Goal: Task Accomplishment & Management: Complete application form

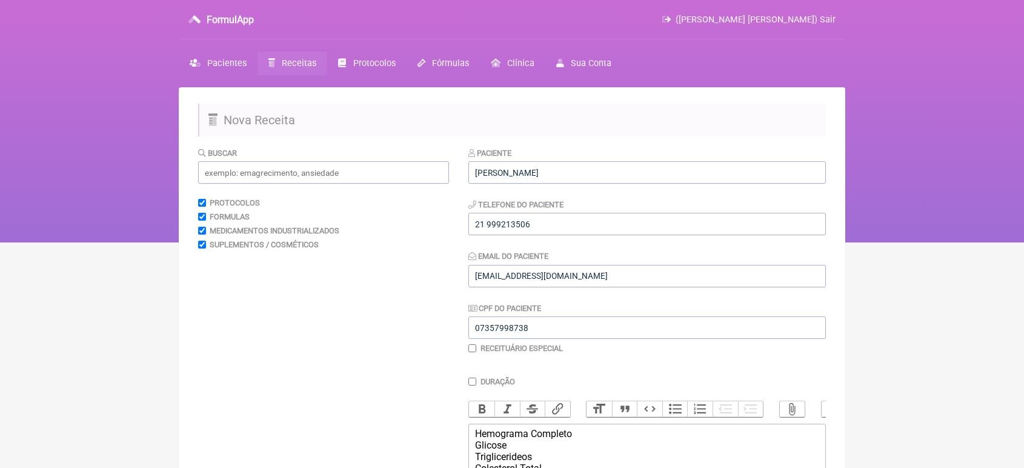
scroll to position [56, 0]
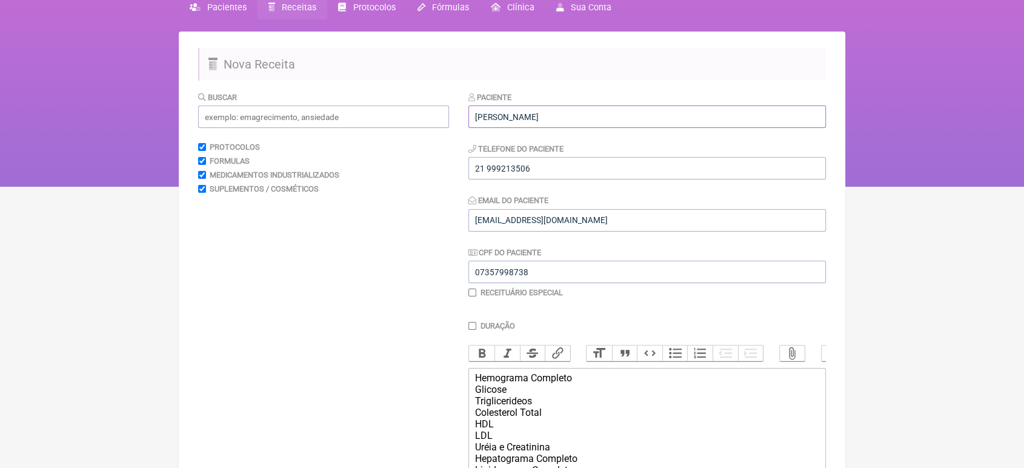
click at [551, 110] on input "[PERSON_NAME]" at bounding box center [646, 116] width 357 height 22
click at [539, 116] on input "[PERSON_NAME]" at bounding box center [646, 116] width 357 height 22
click at [565, 110] on input "[PERSON_NAME]" at bounding box center [646, 116] width 357 height 22
type input "[PERSON_NAME]"
click at [645, 283] on input "07357998738" at bounding box center [646, 272] width 357 height 22
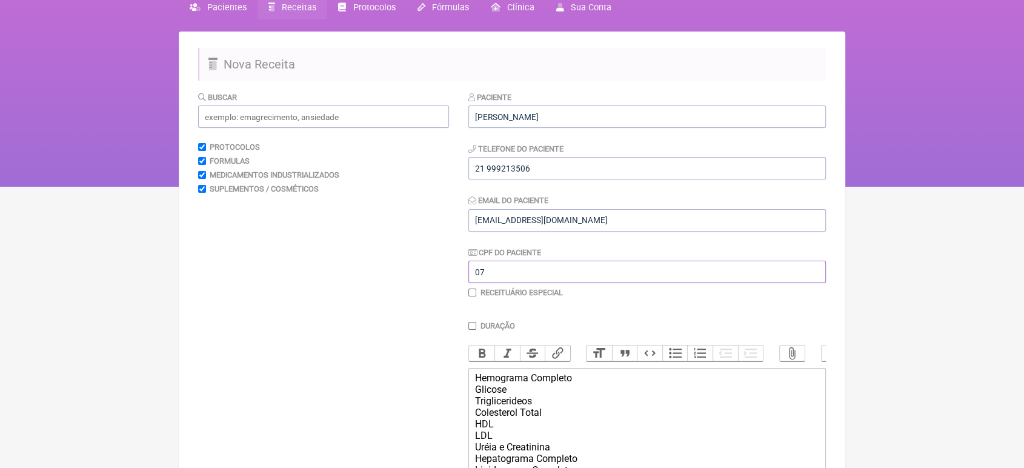
type input "0"
type input "x"
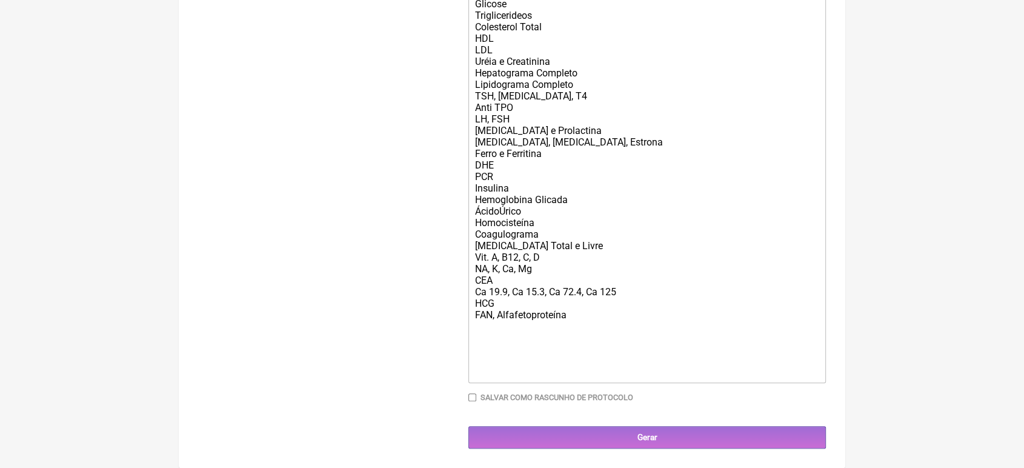
scroll to position [467, 0]
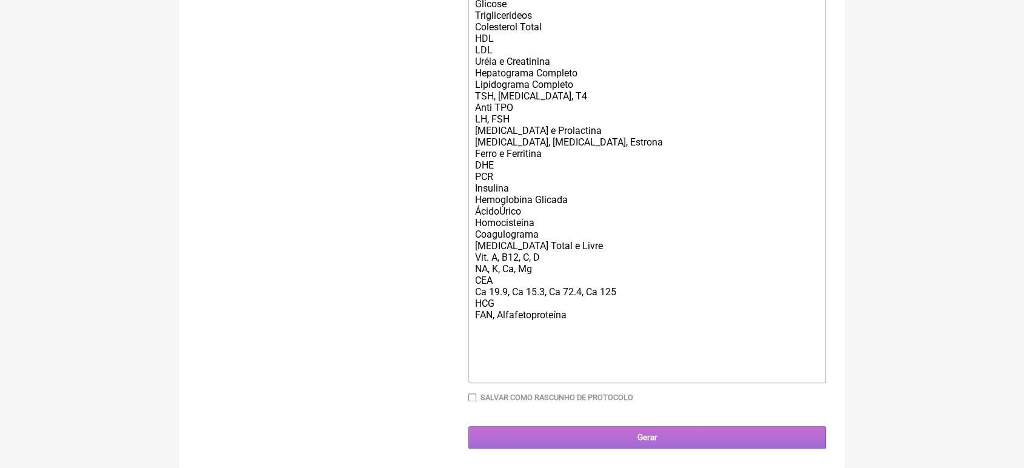
type input "xxxxxxxxxxx"
click at [681, 435] on input "Gerar" at bounding box center [646, 437] width 357 height 22
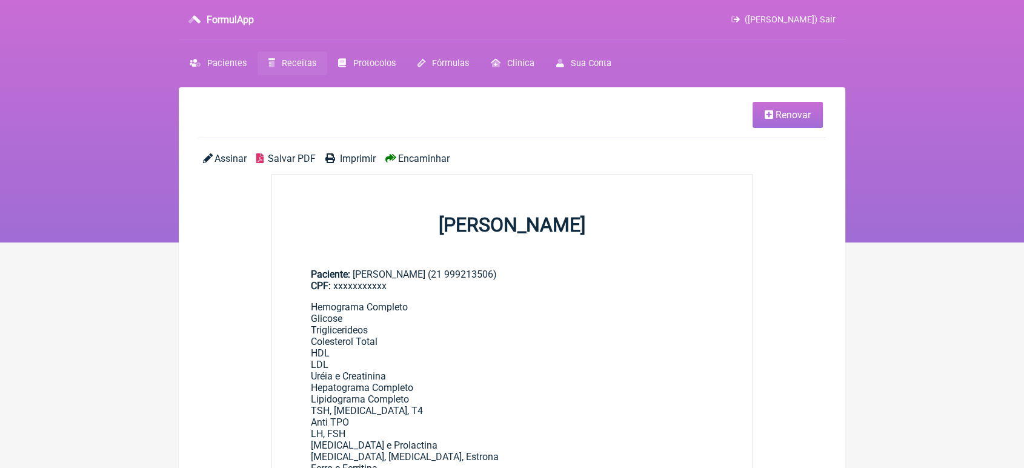
click at [411, 156] on span "Encaminhar" at bounding box center [423, 159] width 51 height 12
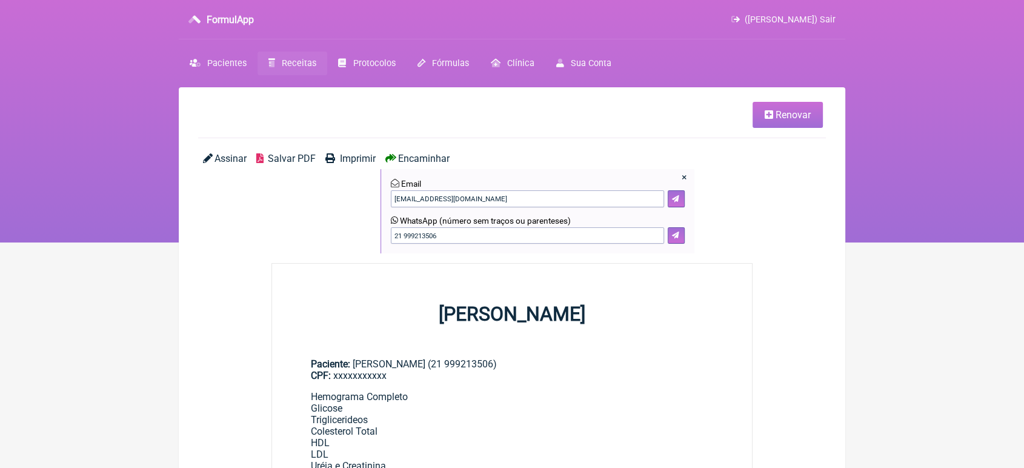
click at [673, 245] on div "× Email VINI_PASCHOAL@YAHOO.COM.BR WhatsApp (número sem traços ou parenteses) 2…" at bounding box center [537, 211] width 314 height 84
click at [674, 239] on icon at bounding box center [675, 234] width 7 height 7
click at [792, 105] on link "Renovar" at bounding box center [787, 115] width 70 height 26
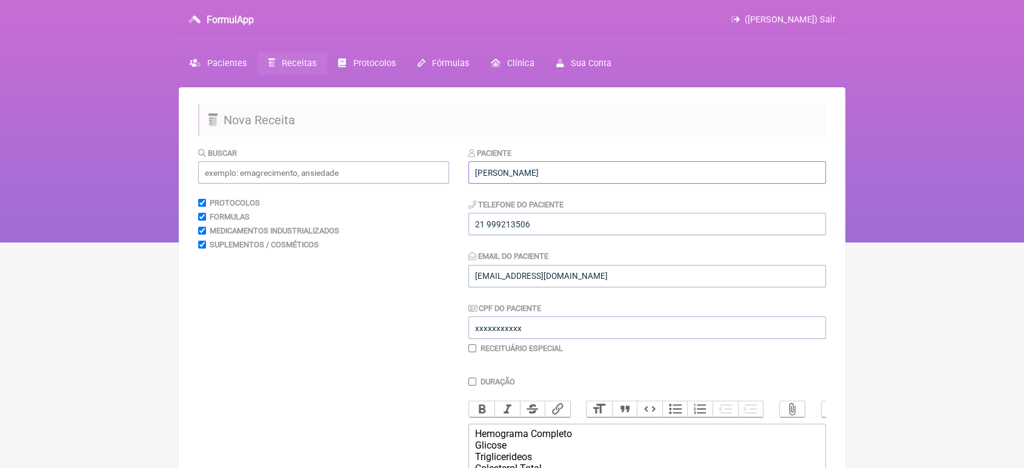
click at [622, 179] on input "[PERSON_NAME]" at bounding box center [646, 172] width 357 height 22
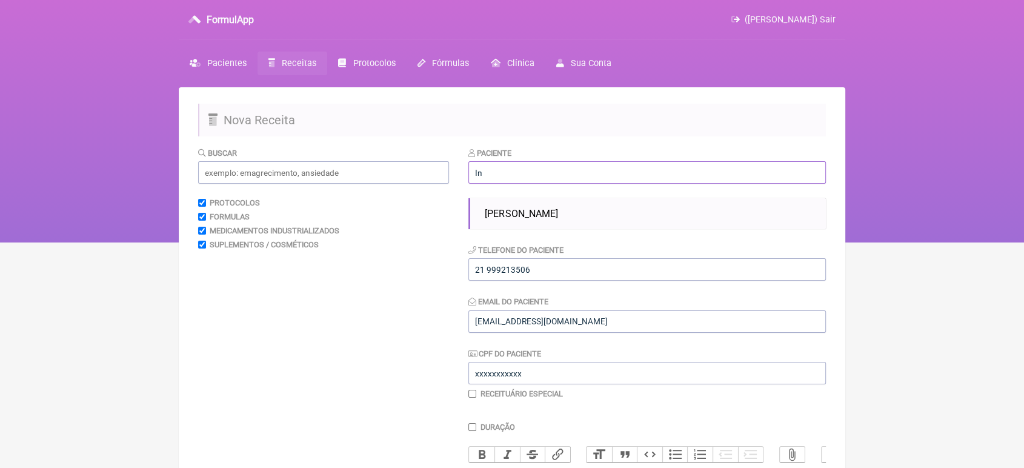
type input "I"
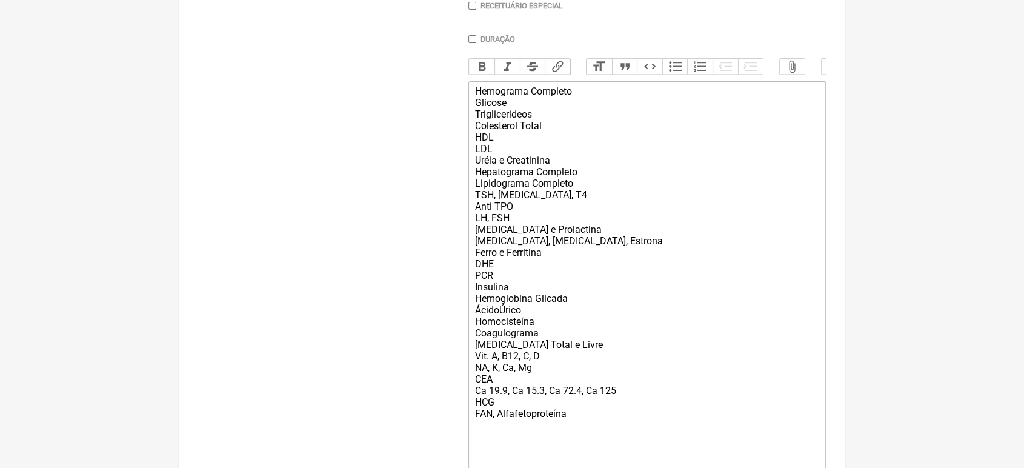
scroll to position [513, 0]
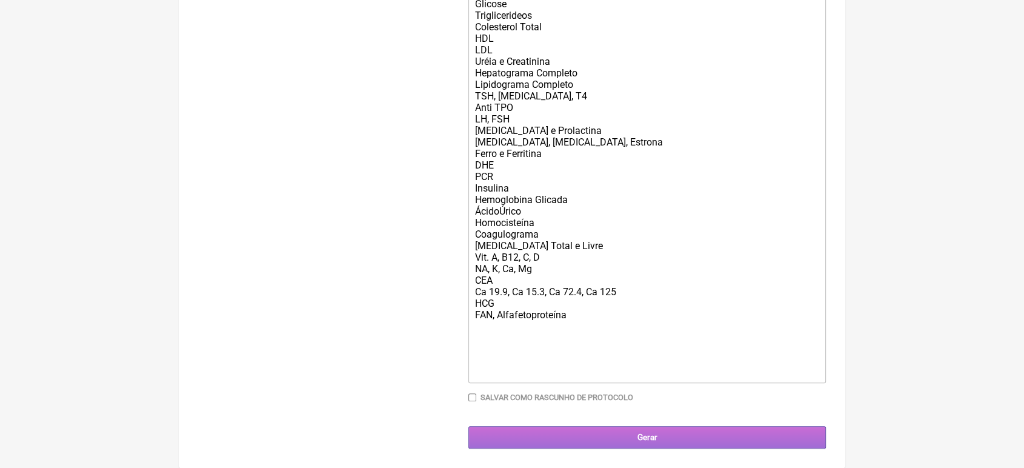
type input "Jane Maria de Freitas Cavalheiro"
click at [677, 438] on input "Gerar" at bounding box center [646, 437] width 357 height 22
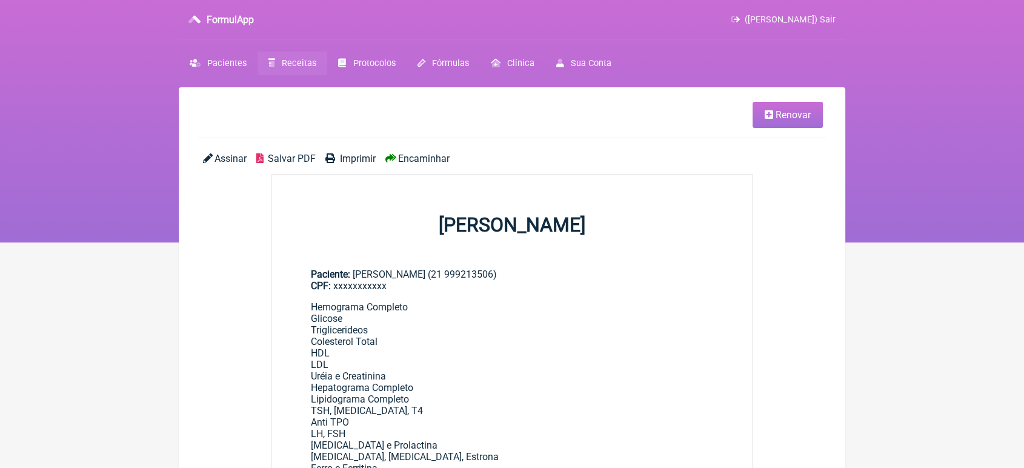
click at [406, 162] on span "Encaminhar" at bounding box center [423, 159] width 51 height 12
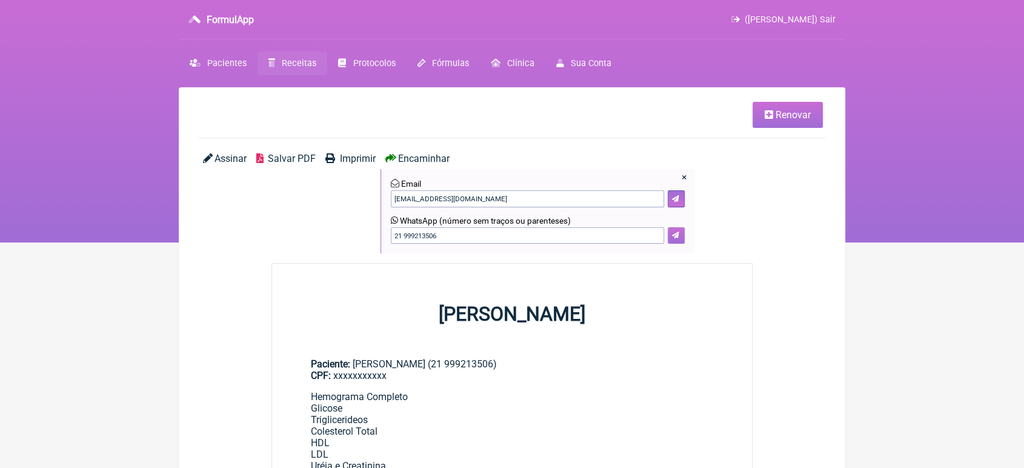
click at [674, 240] on button at bounding box center [676, 235] width 17 height 17
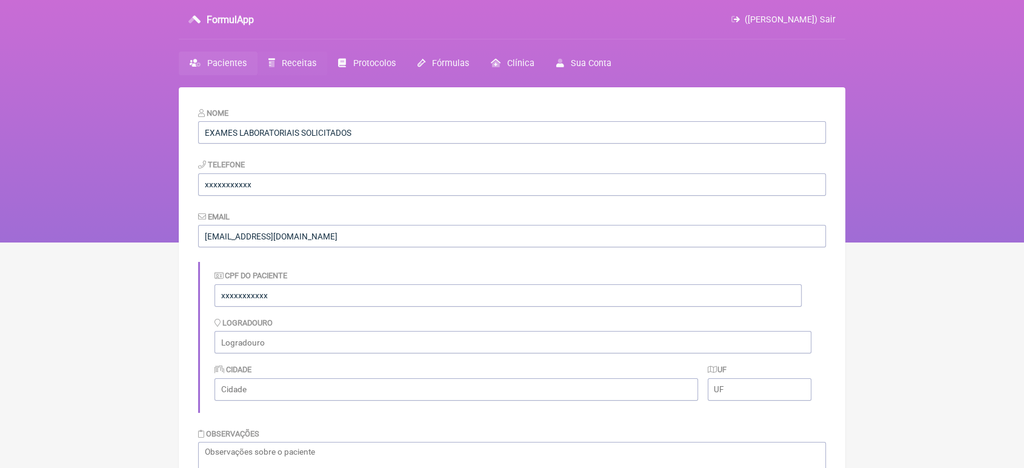
click at [300, 67] on span "Receitas" at bounding box center [299, 63] width 35 height 10
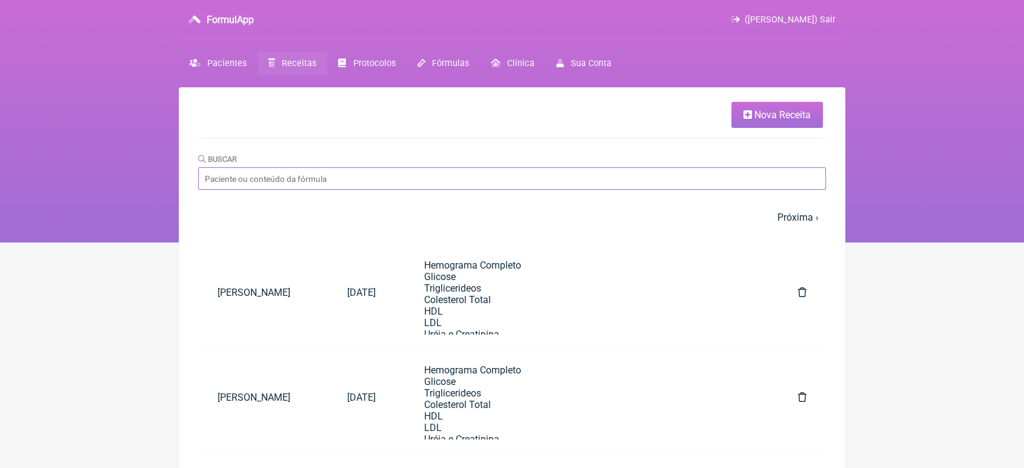
click at [334, 187] on input "Buscar" at bounding box center [512, 178] width 628 height 22
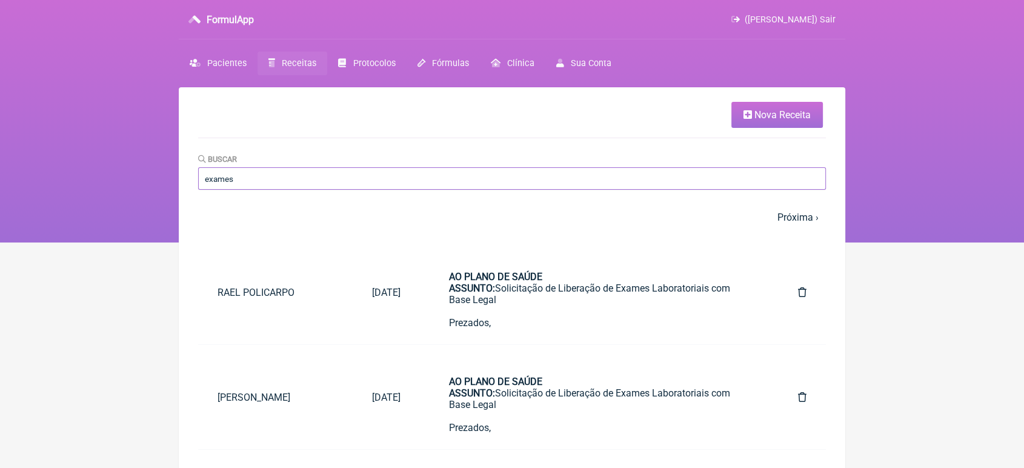
click at [345, 173] on input "exames" at bounding box center [512, 178] width 628 height 22
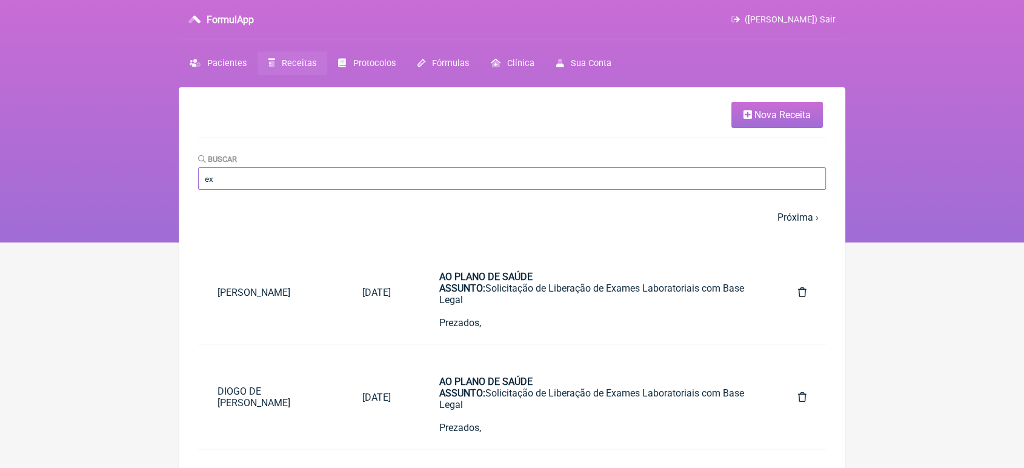
type input "e"
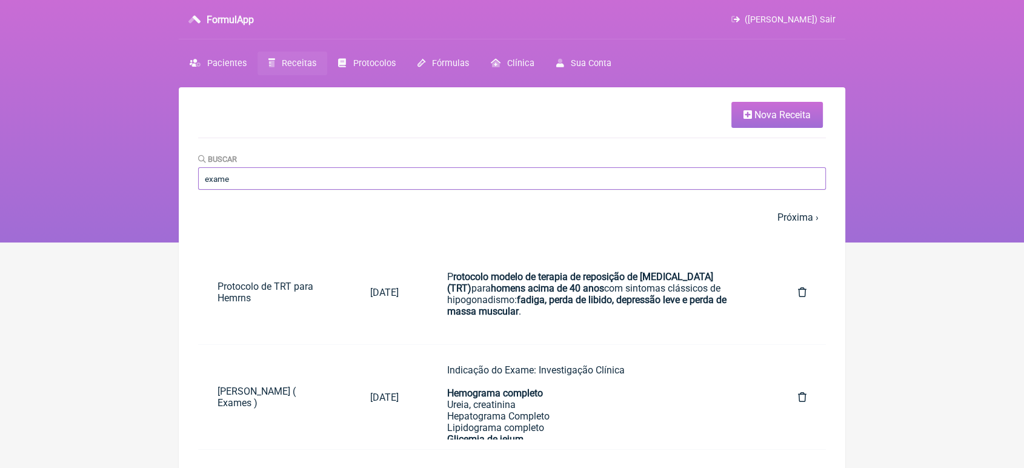
type input "Exame"
click at [241, 57] on link "Pacientes" at bounding box center [218, 63] width 79 height 24
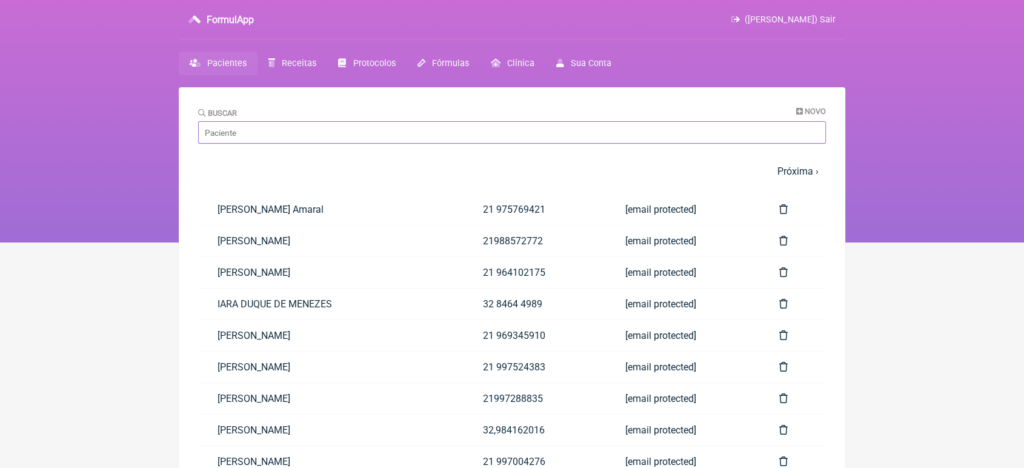
click at [250, 132] on input "Buscar" at bounding box center [512, 132] width 628 height 22
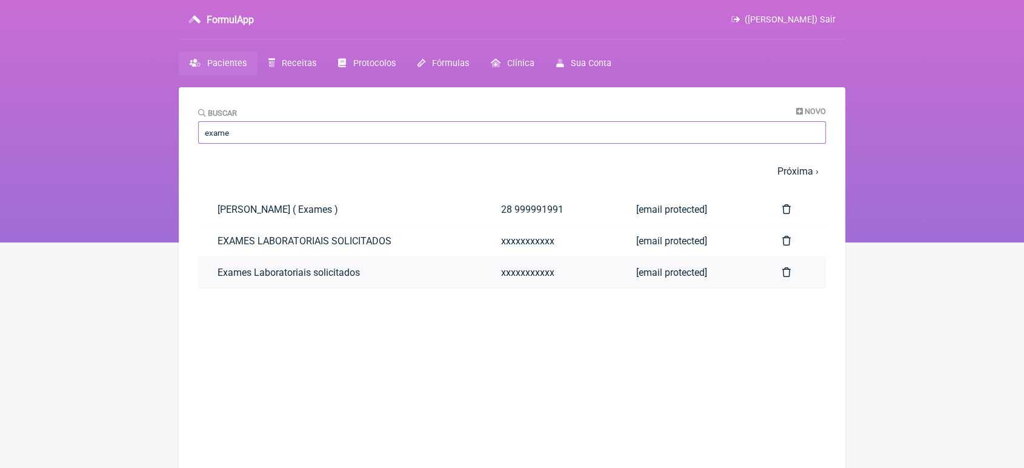
type input "exame"
click at [247, 263] on link "Exames Laboratoriais solicitados" at bounding box center [340, 272] width 284 height 31
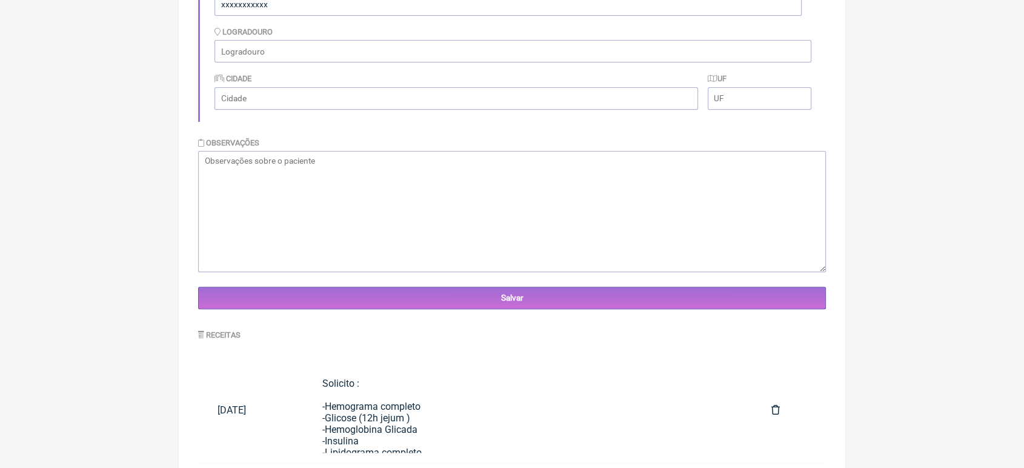
scroll to position [353, 0]
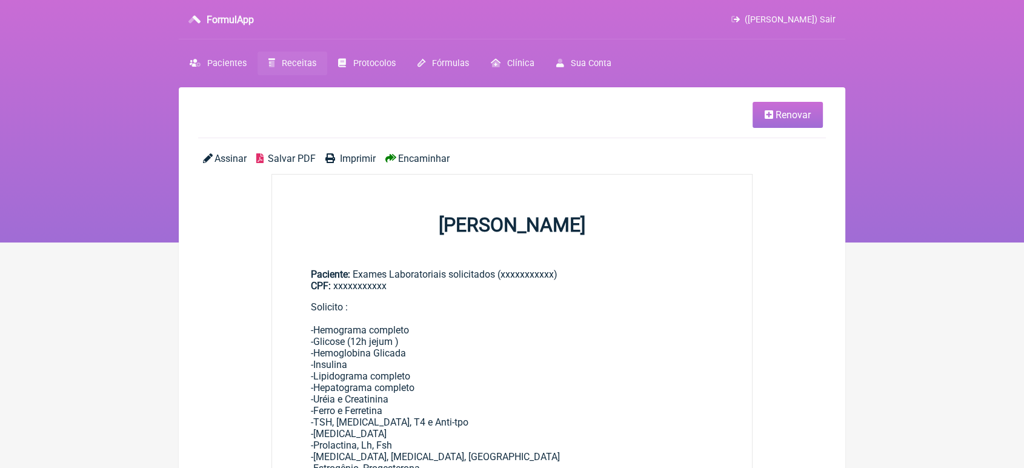
click at [808, 115] on span "Renovar" at bounding box center [793, 115] width 35 height 12
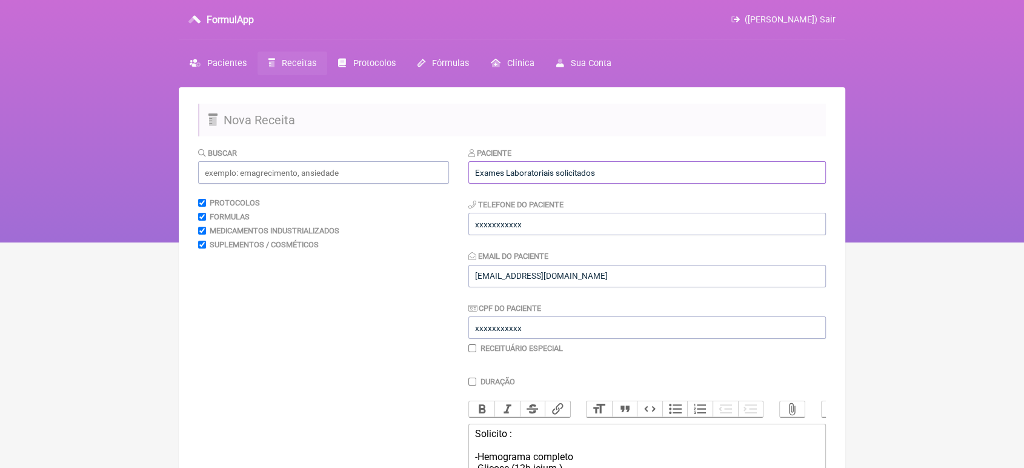
click at [662, 164] on input "Exames Laboratoriais solicitados" at bounding box center [646, 172] width 357 height 22
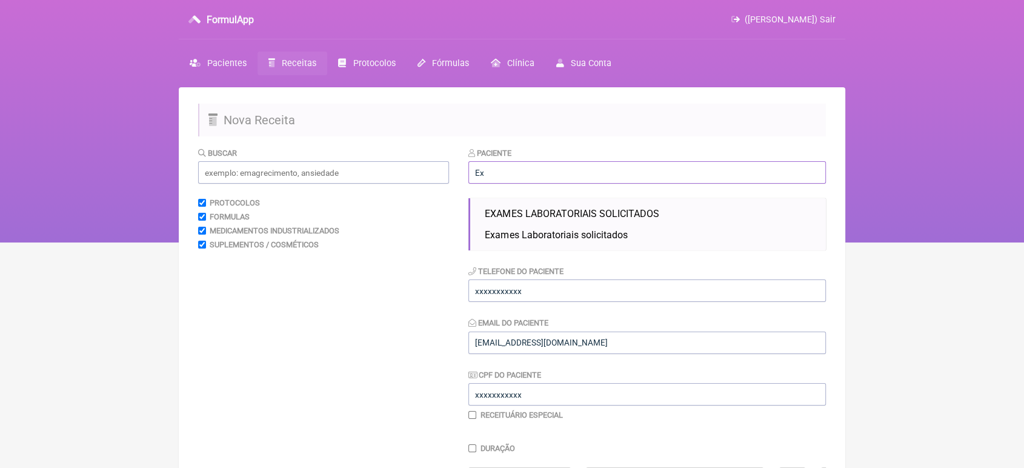
type input "E"
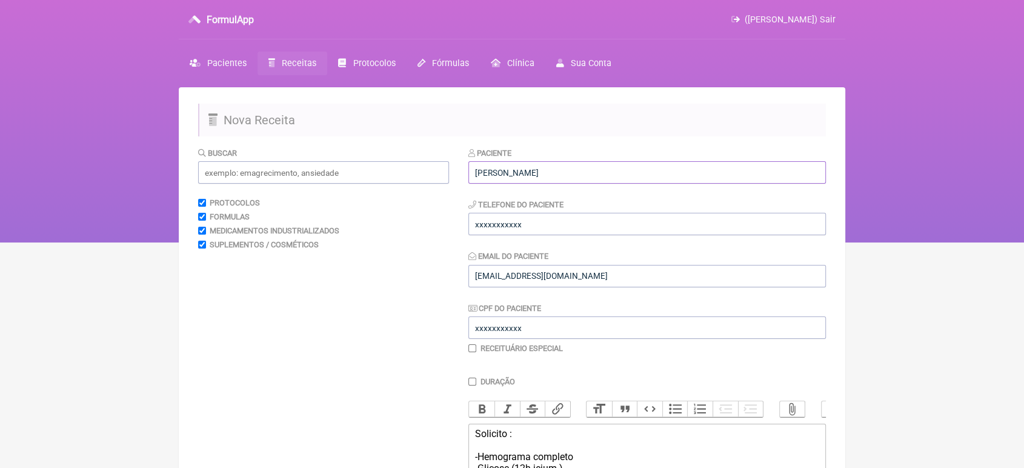
type input "Alexandre Antônio Roleiro Sayão"
click at [554, 228] on input "xxxxxxxxxxx" at bounding box center [646, 224] width 357 height 22
type input "x"
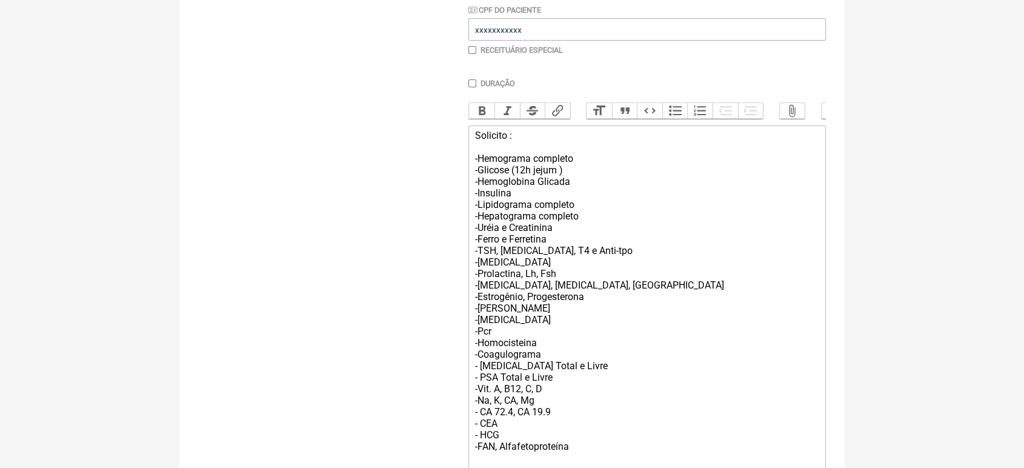
scroll to position [407, 0]
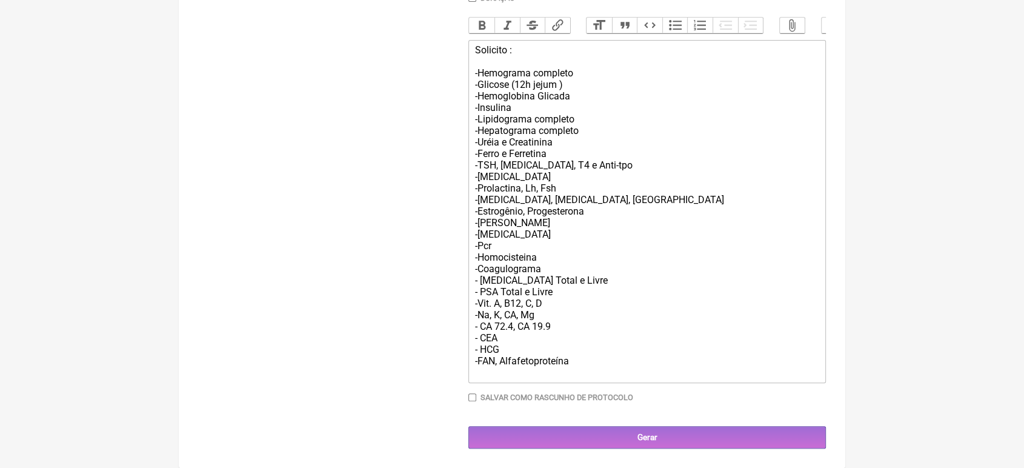
type input "21999213506"
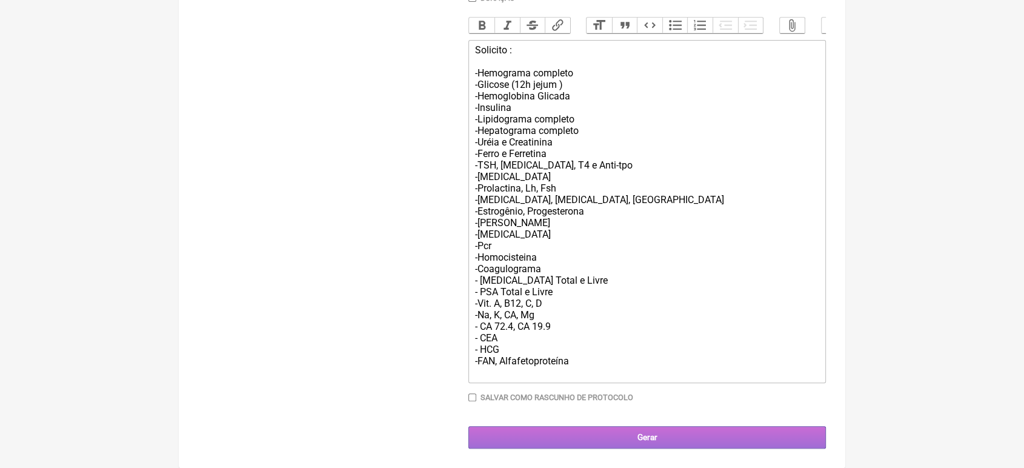
click at [542, 428] on input "Gerar" at bounding box center [646, 437] width 357 height 22
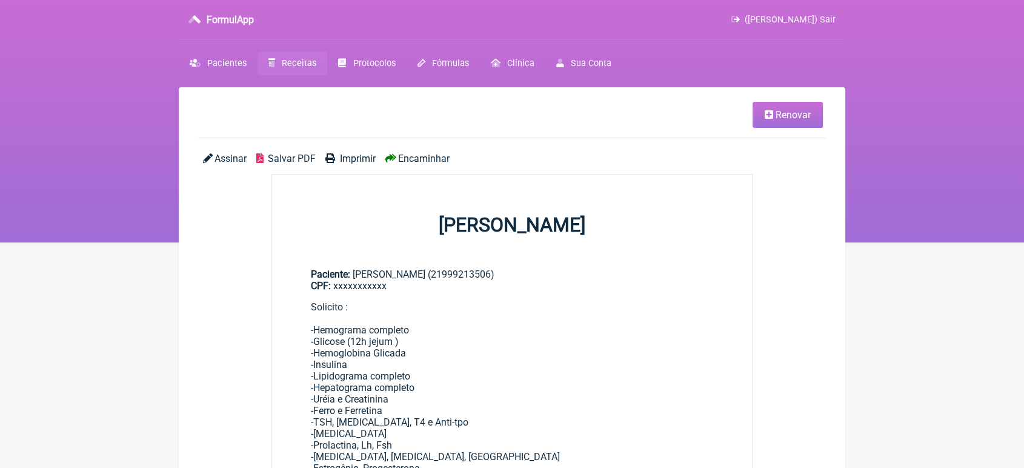
click at [417, 153] on span "Encaminhar" at bounding box center [423, 159] width 51 height 12
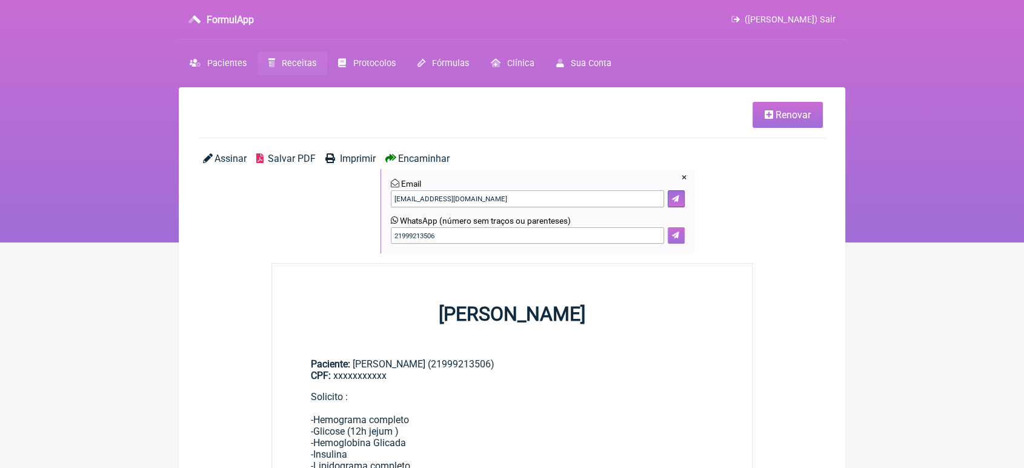
click at [672, 238] on icon at bounding box center [675, 234] width 7 height 7
click at [797, 118] on span "Renovar" at bounding box center [793, 115] width 35 height 12
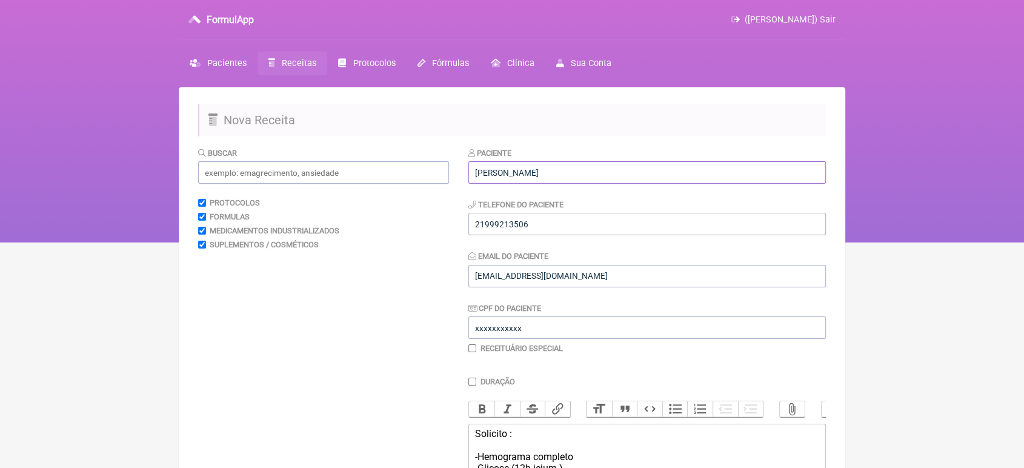
click at [475, 168] on input "Alexandre Antônio Roleiro Sayão" at bounding box center [646, 172] width 357 height 22
click at [591, 177] on input "Bruno Alexandre Antônio Roleiro Sayão" at bounding box center [646, 172] width 357 height 22
click at [616, 179] on input "[PERSON_NAME]" at bounding box center [646, 172] width 357 height 22
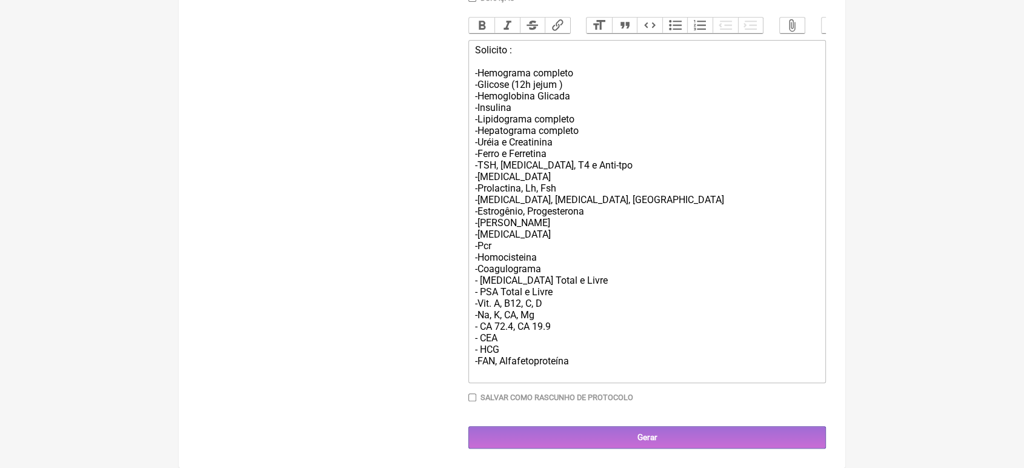
scroll to position [397, 0]
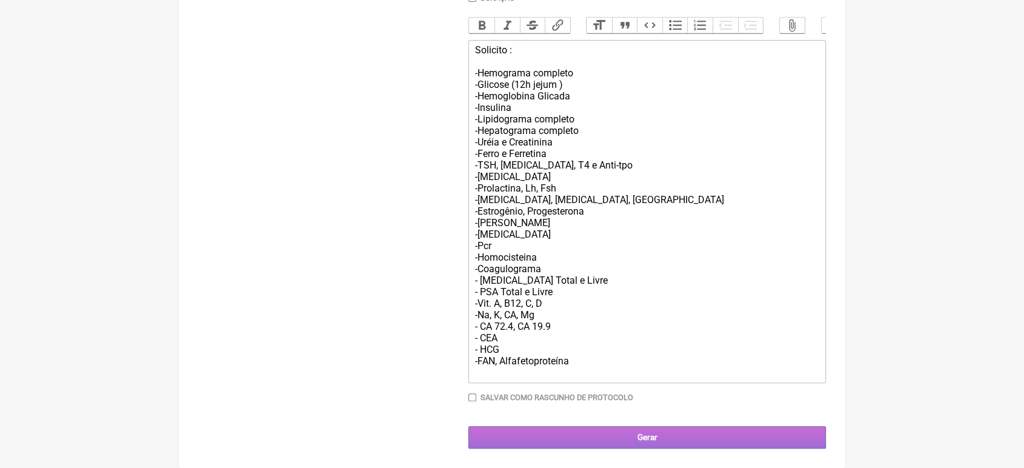
type input "[PERSON_NAME]"
click at [680, 448] on input "Gerar" at bounding box center [646, 437] width 357 height 22
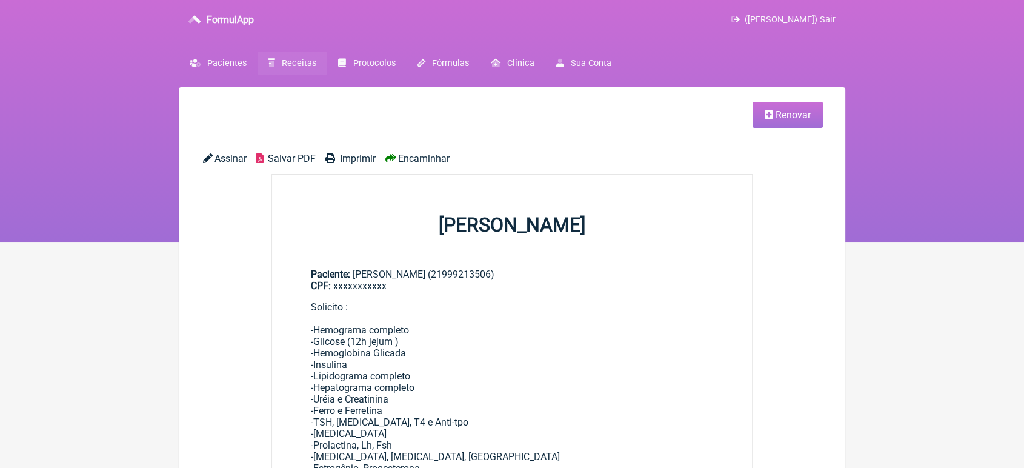
click at [408, 159] on span "Encaminhar" at bounding box center [423, 159] width 51 height 12
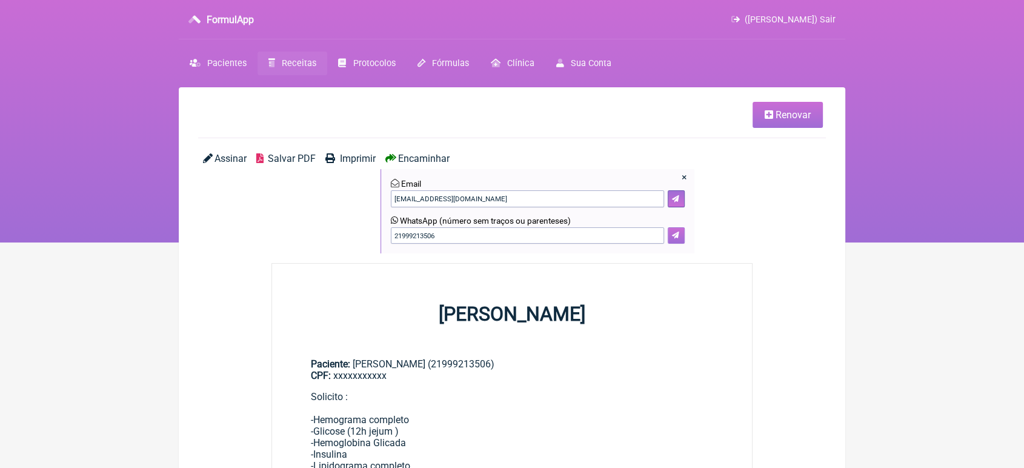
click at [674, 238] on icon at bounding box center [675, 234] width 7 height 7
click at [785, 115] on span "Renovar" at bounding box center [793, 115] width 35 height 12
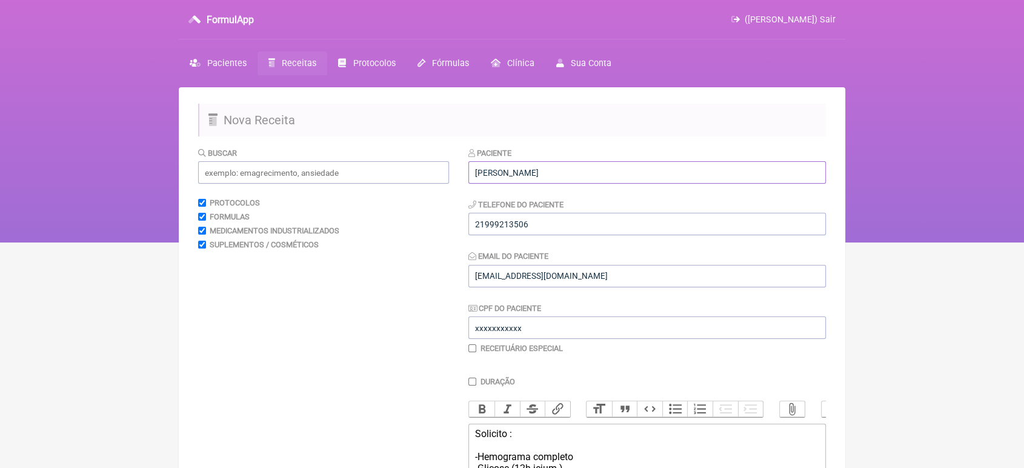
click at [496, 175] on input "[PERSON_NAME]" at bounding box center [646, 172] width 357 height 22
click at [656, 168] on input "[PERSON_NAME]" at bounding box center [646, 172] width 357 height 22
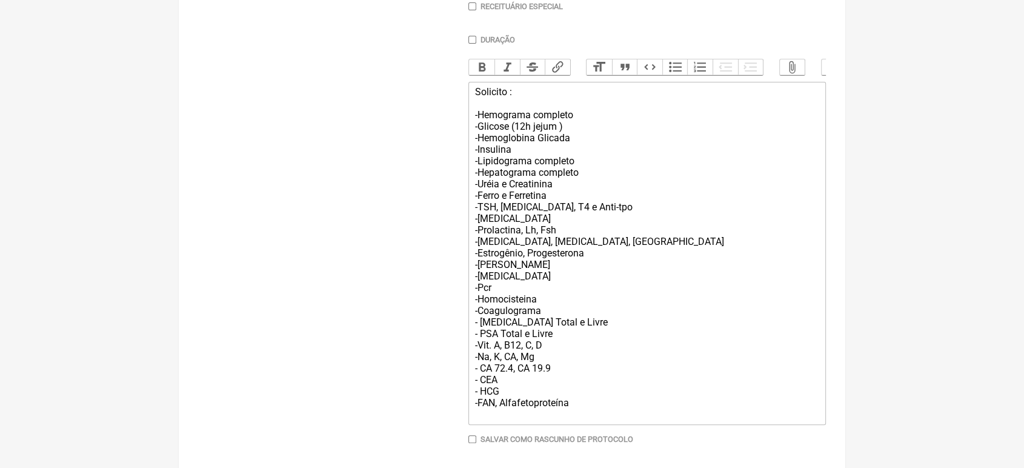
scroll to position [407, 0]
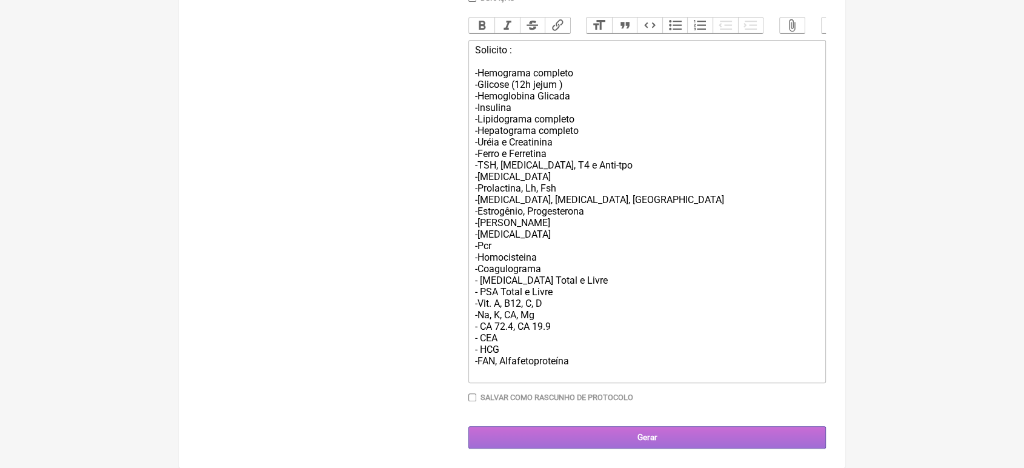
type input "[PERSON_NAME]"
click at [647, 434] on input "Gerar" at bounding box center [646, 437] width 357 height 22
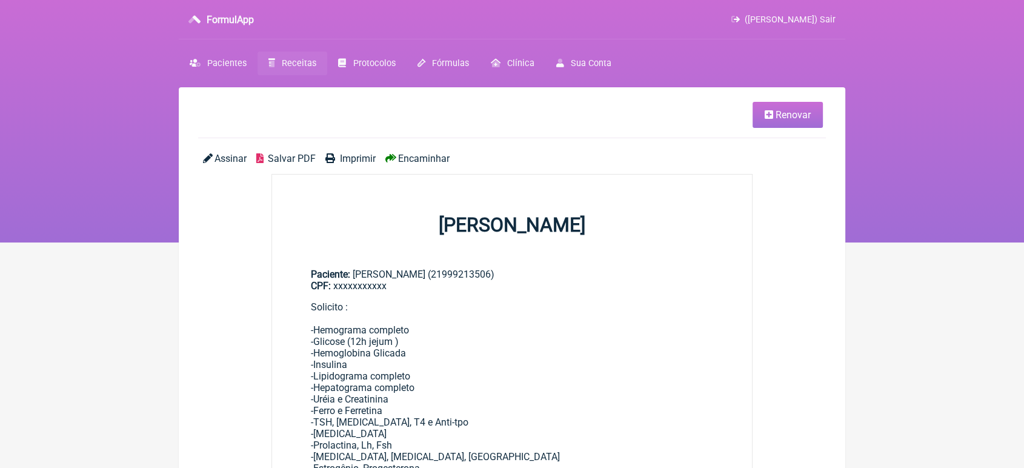
click at [430, 160] on span "Encaminhar" at bounding box center [423, 159] width 51 height 12
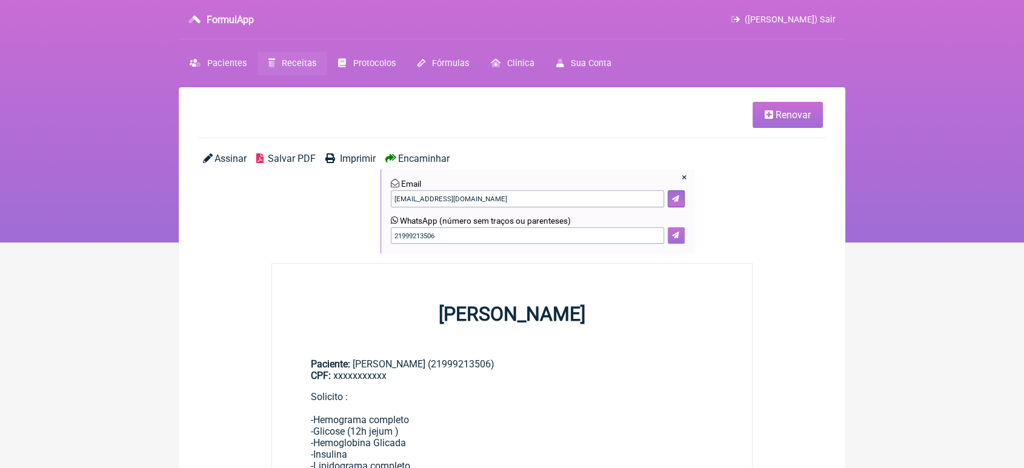
click at [668, 236] on button at bounding box center [676, 235] width 17 height 17
